Goal: Task Accomplishment & Management: Use online tool/utility

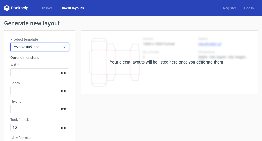
click at [63, 48] on icon at bounding box center [65, 47] width 4 height 4
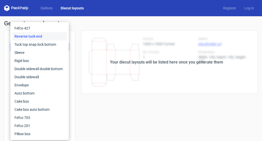
click at [115, 25] on h1 "Generate new layout" at bounding box center [131, 23] width 254 height 6
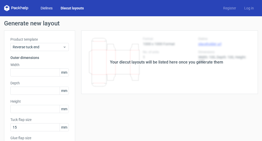
click at [50, 10] on link "Dielines" at bounding box center [47, 8] width 20 height 5
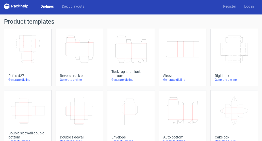
scroll to position [2, 0]
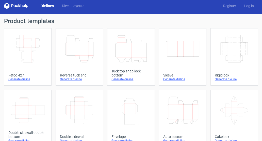
click at [85, 53] on icon "Height Depth Width" at bounding box center [79, 49] width 35 height 28
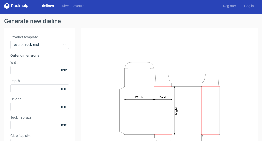
type input "15"
type input "10"
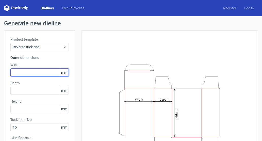
click at [39, 70] on input "text" at bounding box center [39, 72] width 58 height 8
type input "25"
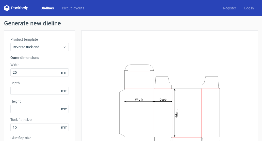
click at [32, 86] on div "Depth mm" at bounding box center [39, 88] width 58 height 14
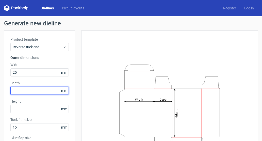
click at [33, 94] on input "text" at bounding box center [39, 91] width 58 height 8
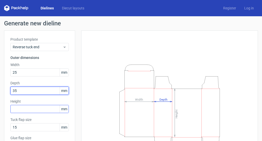
type input "35"
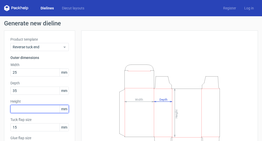
click at [38, 110] on input "text" at bounding box center [39, 109] width 58 height 8
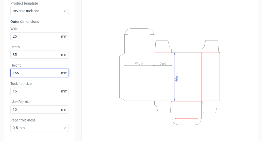
scroll to position [58, 0]
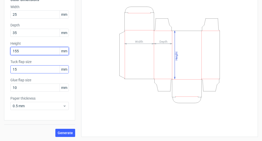
type input "155"
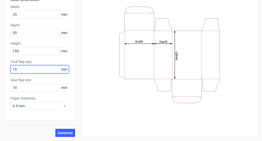
drag, startPoint x: 21, startPoint y: 71, endPoint x: -3, endPoint y: 70, distance: 23.9
click at [0, 70] on html "Dielines Diecut layouts Register Log in Generate new dieline Product template R…" at bounding box center [131, 70] width 262 height 141
type input "21"
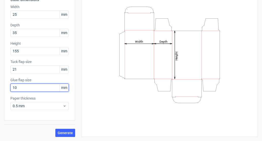
drag, startPoint x: 22, startPoint y: 88, endPoint x: -2, endPoint y: 87, distance: 24.7
click at [0, 87] on html "Dielines Diecut layouts Register Log in Generate new dieline Product template R…" at bounding box center [131, 70] width 262 height 141
type input "12"
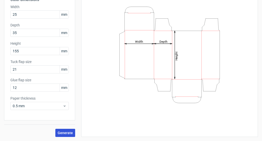
click at [69, 136] on button "Generate" at bounding box center [65, 133] width 20 height 8
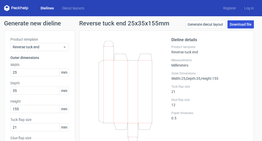
click at [233, 28] on link "Download file" at bounding box center [241, 24] width 26 height 8
click at [44, 7] on link "Dielines" at bounding box center [47, 8] width 21 height 5
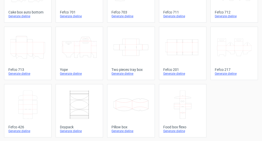
scroll to position [185, 0]
